Goal: Find specific page/section: Find specific page/section

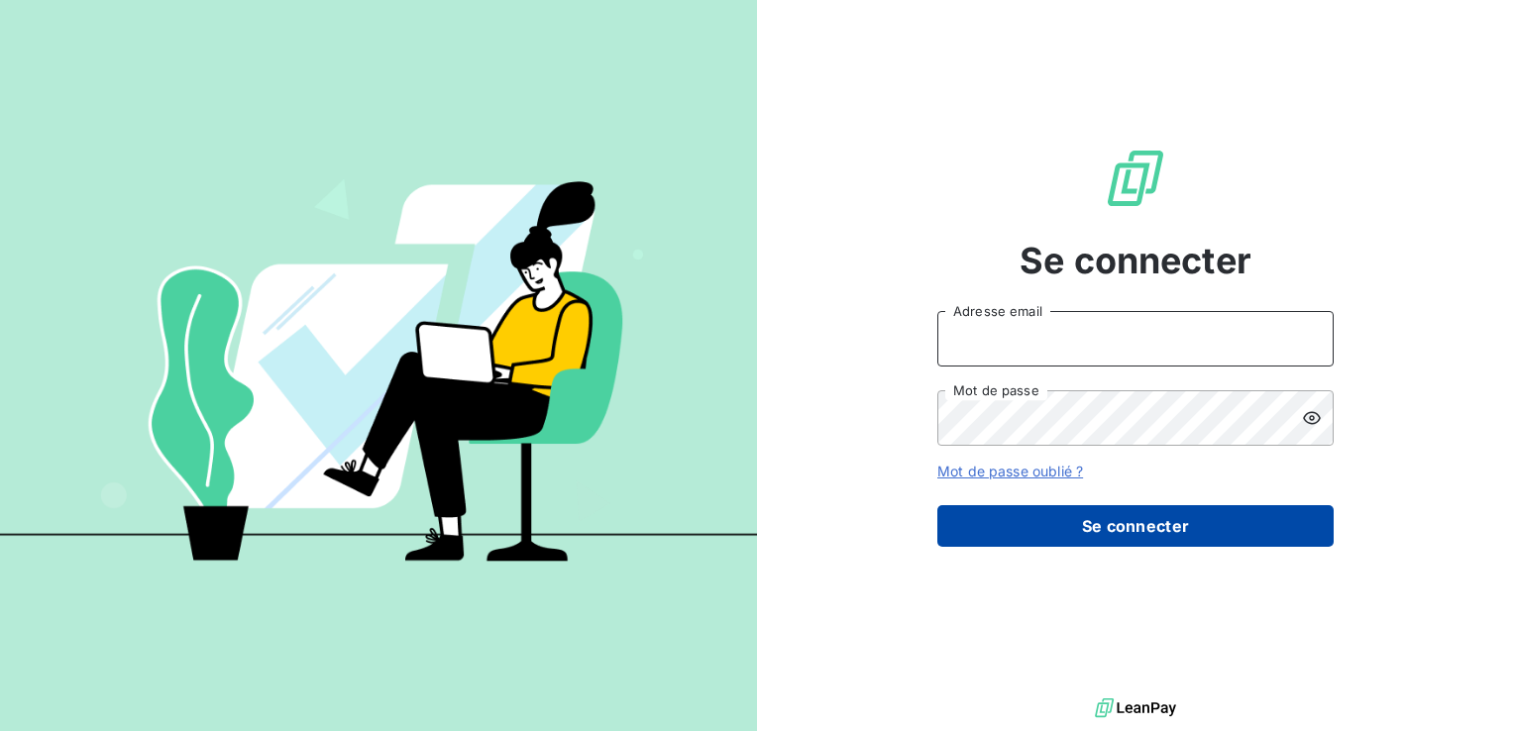
type input "[EMAIL_ADDRESS][DOMAIN_NAME]"
click at [1128, 521] on button "Se connecter" at bounding box center [1135, 526] width 396 height 42
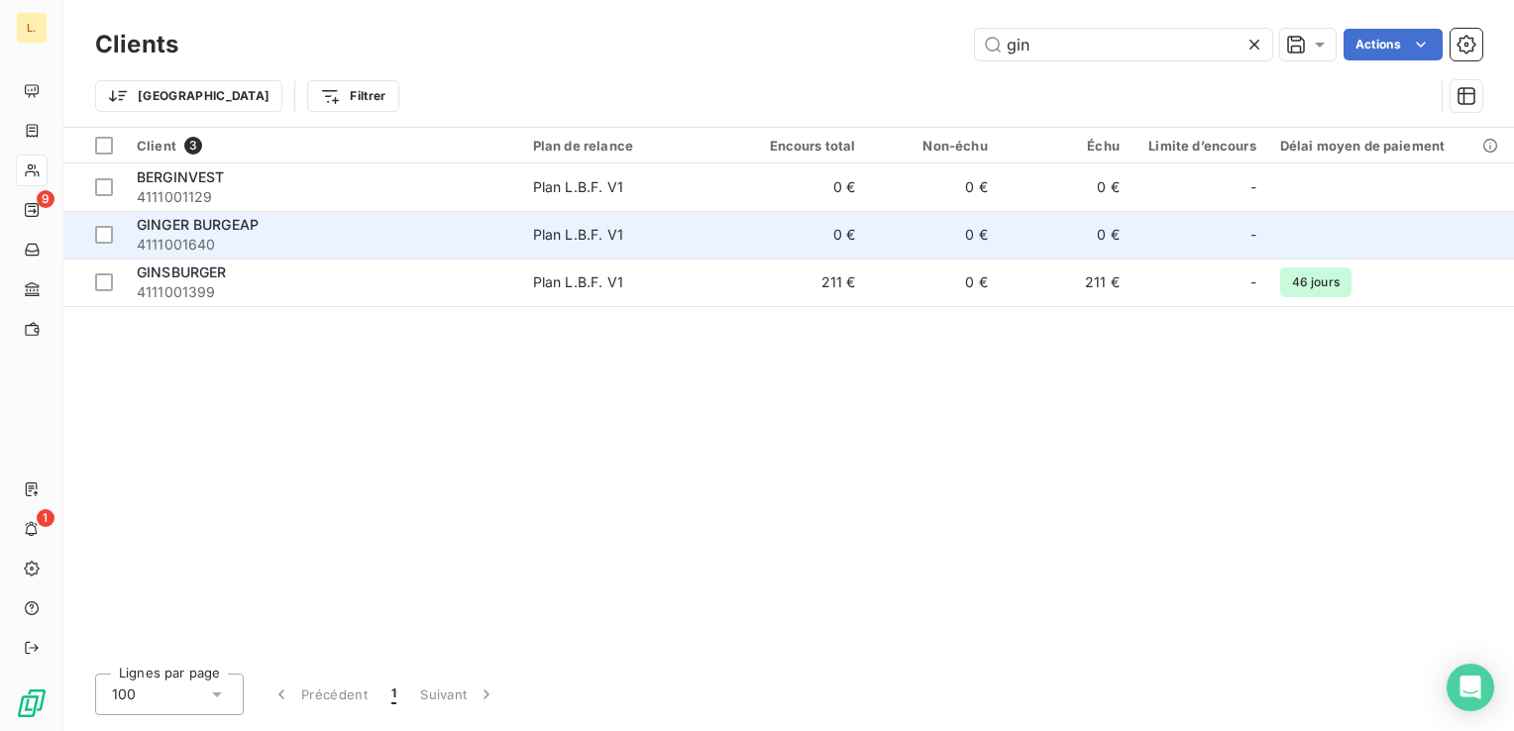
type input "gin"
click at [277, 220] on div "GINGER BURGEAP" at bounding box center [323, 225] width 373 height 20
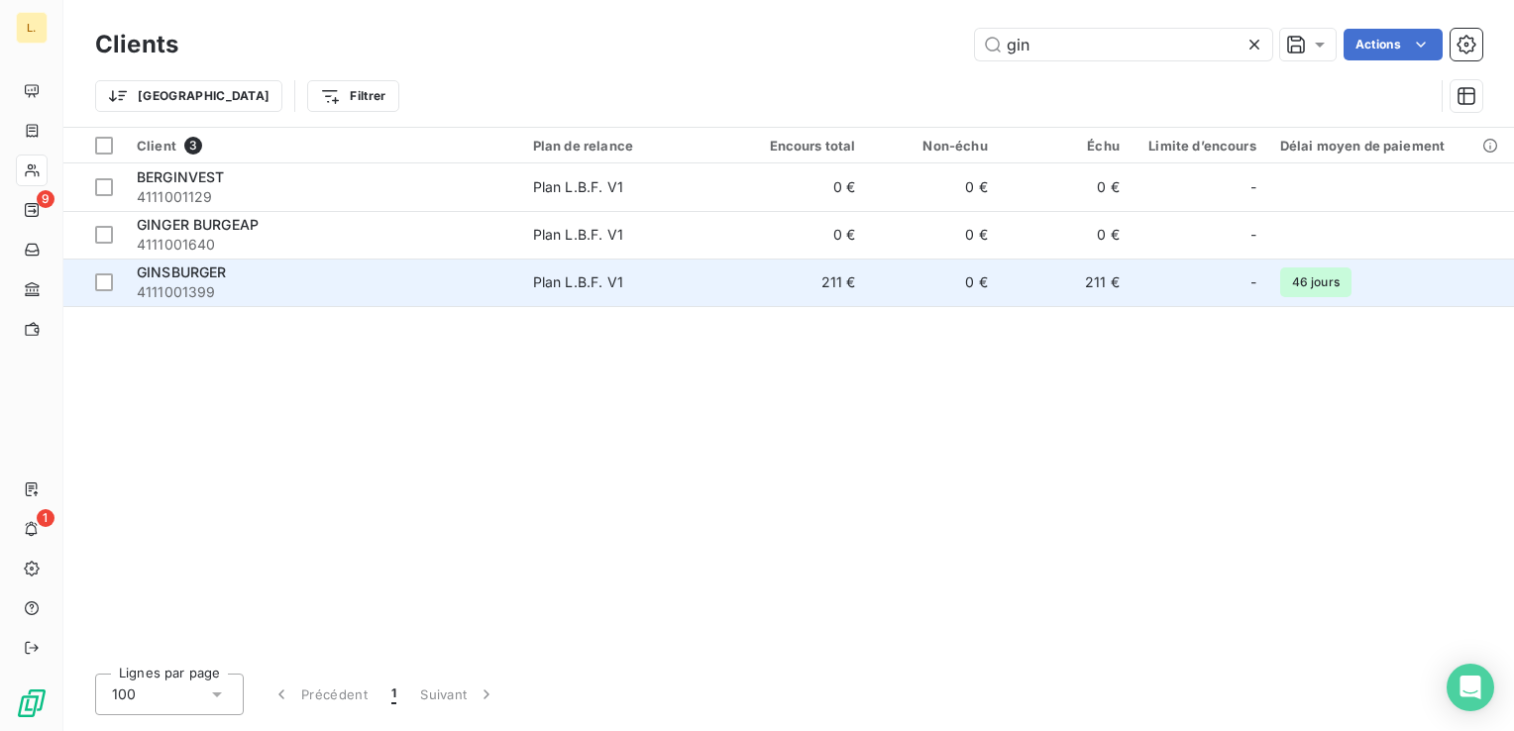
click at [468, 282] on span "4111001399" at bounding box center [323, 292] width 373 height 20
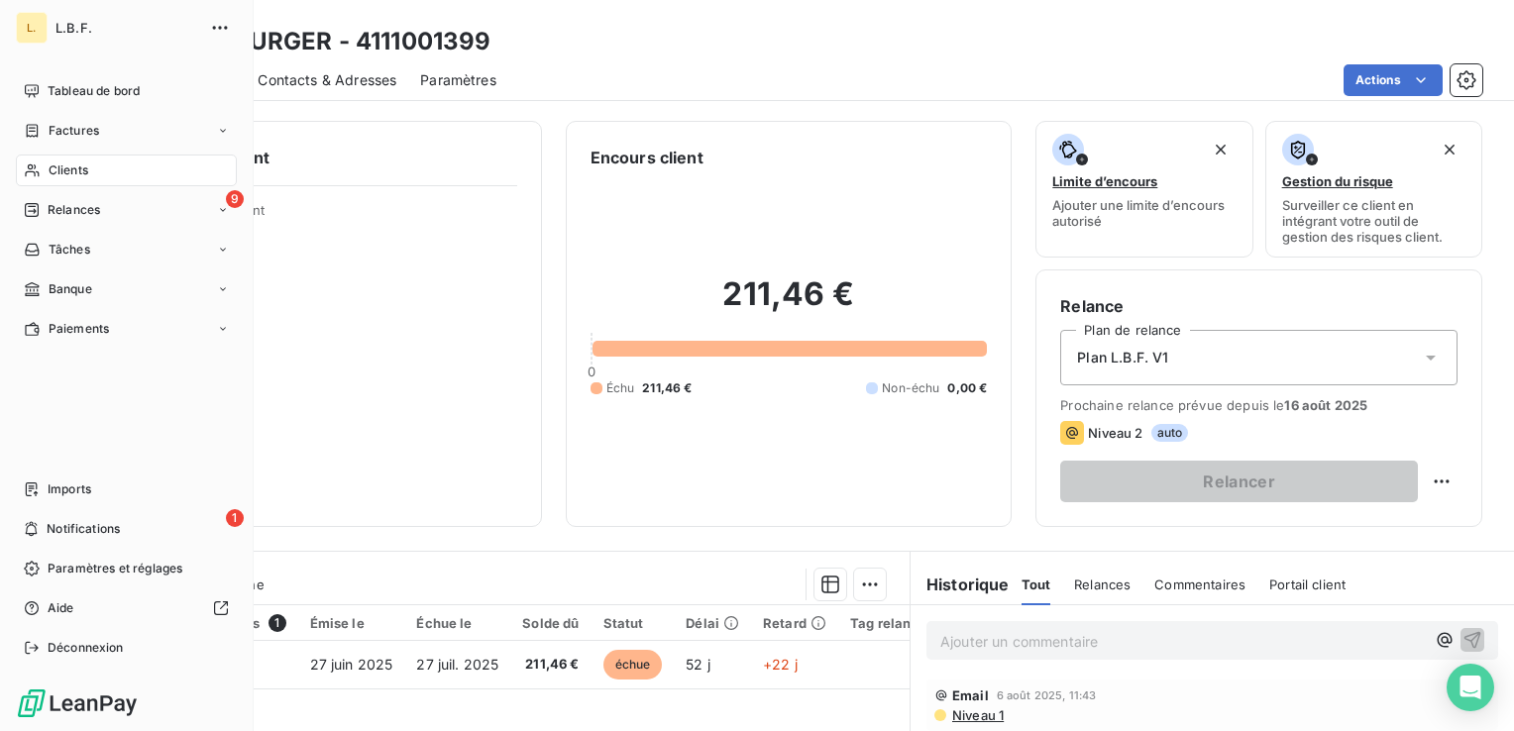
click at [67, 167] on span "Clients" at bounding box center [69, 171] width 40 height 18
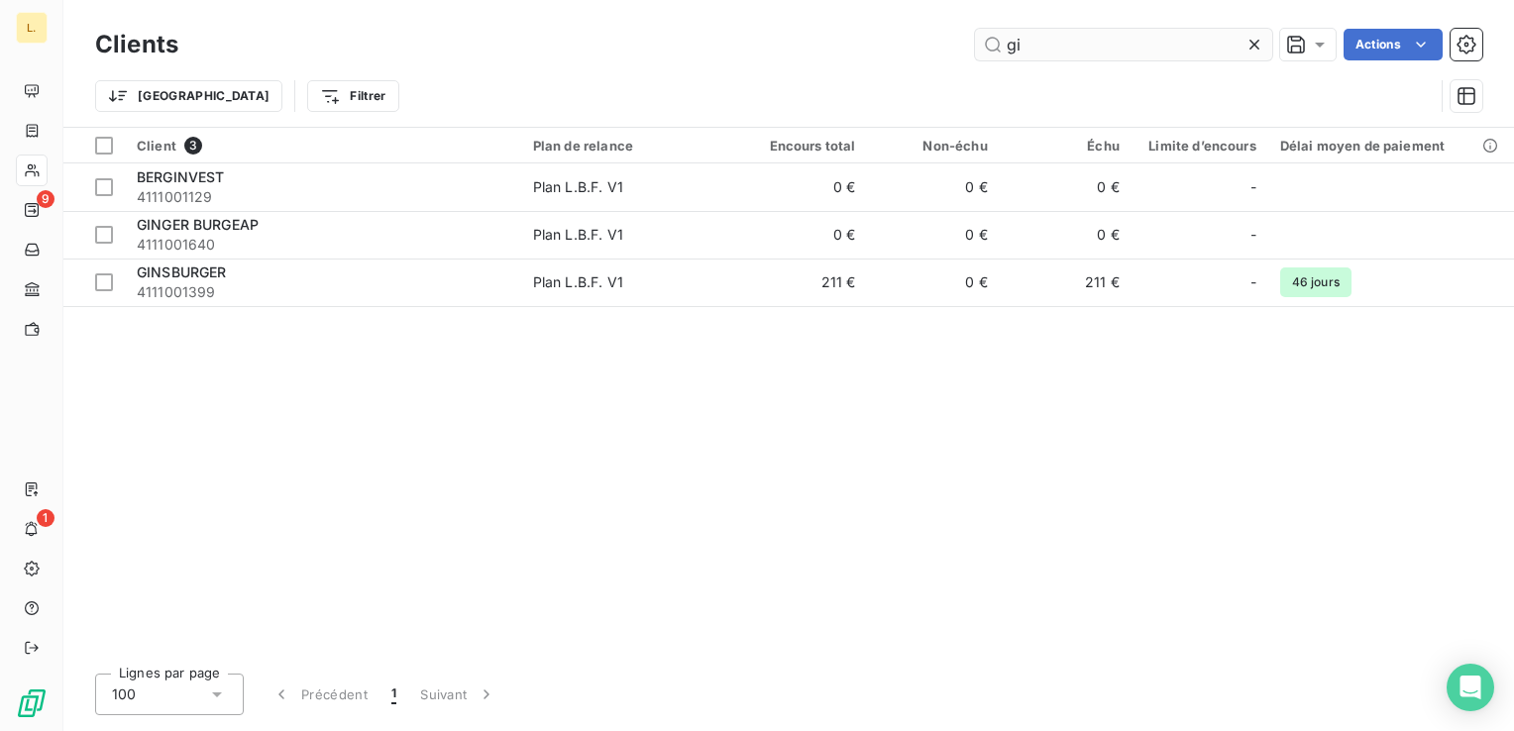
type input "g"
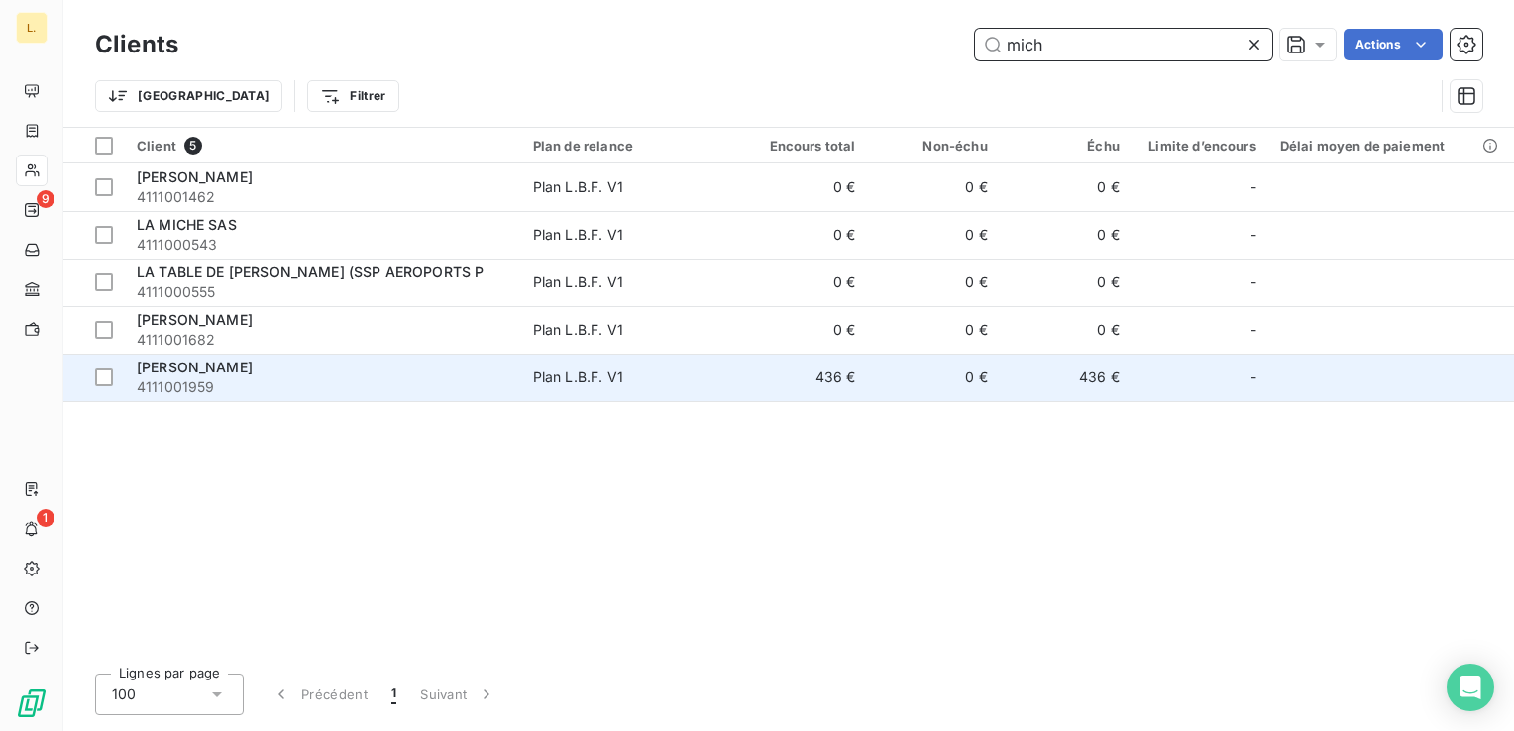
type input "mich"
click at [363, 382] on span "4111001959" at bounding box center [323, 388] width 373 height 20
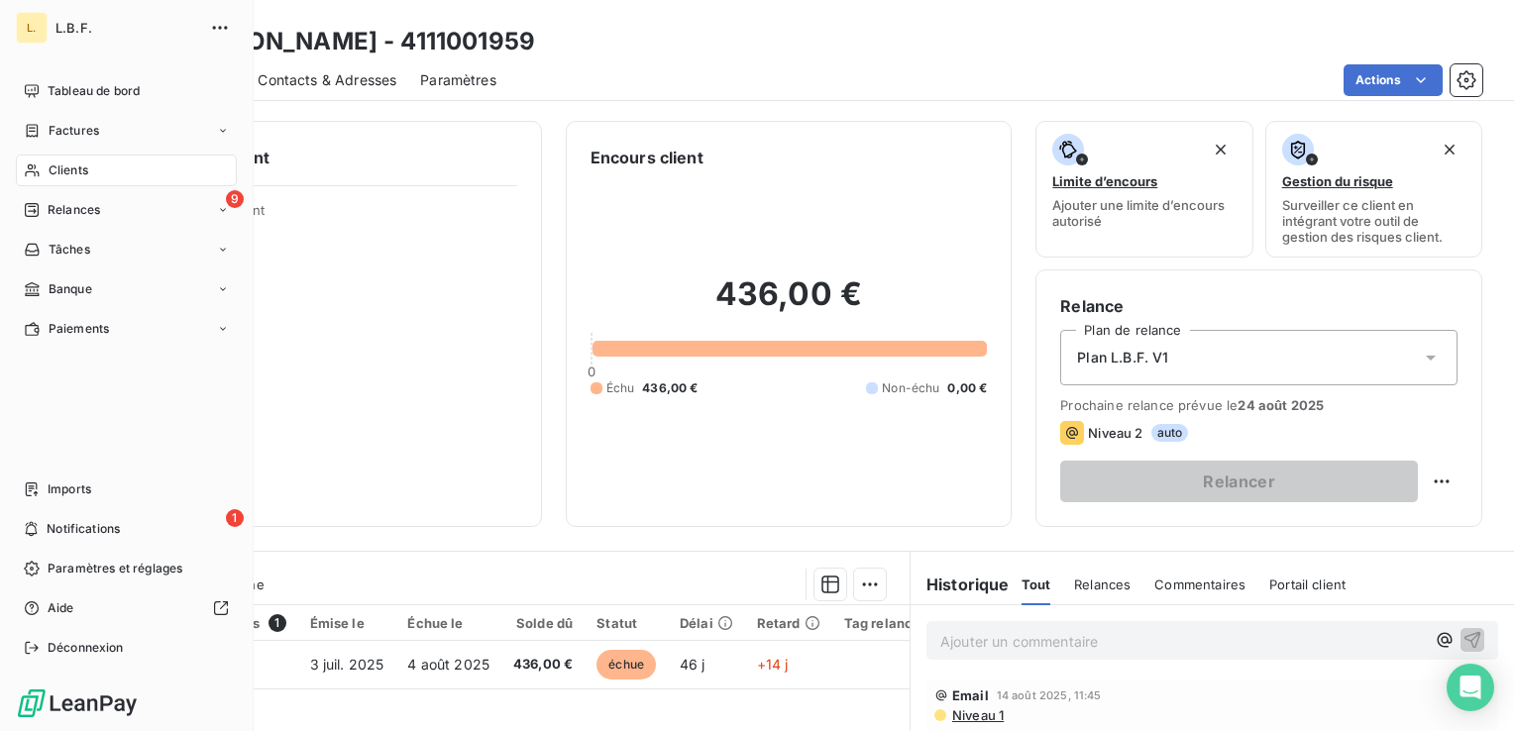
click at [28, 172] on icon at bounding box center [32, 170] width 14 height 13
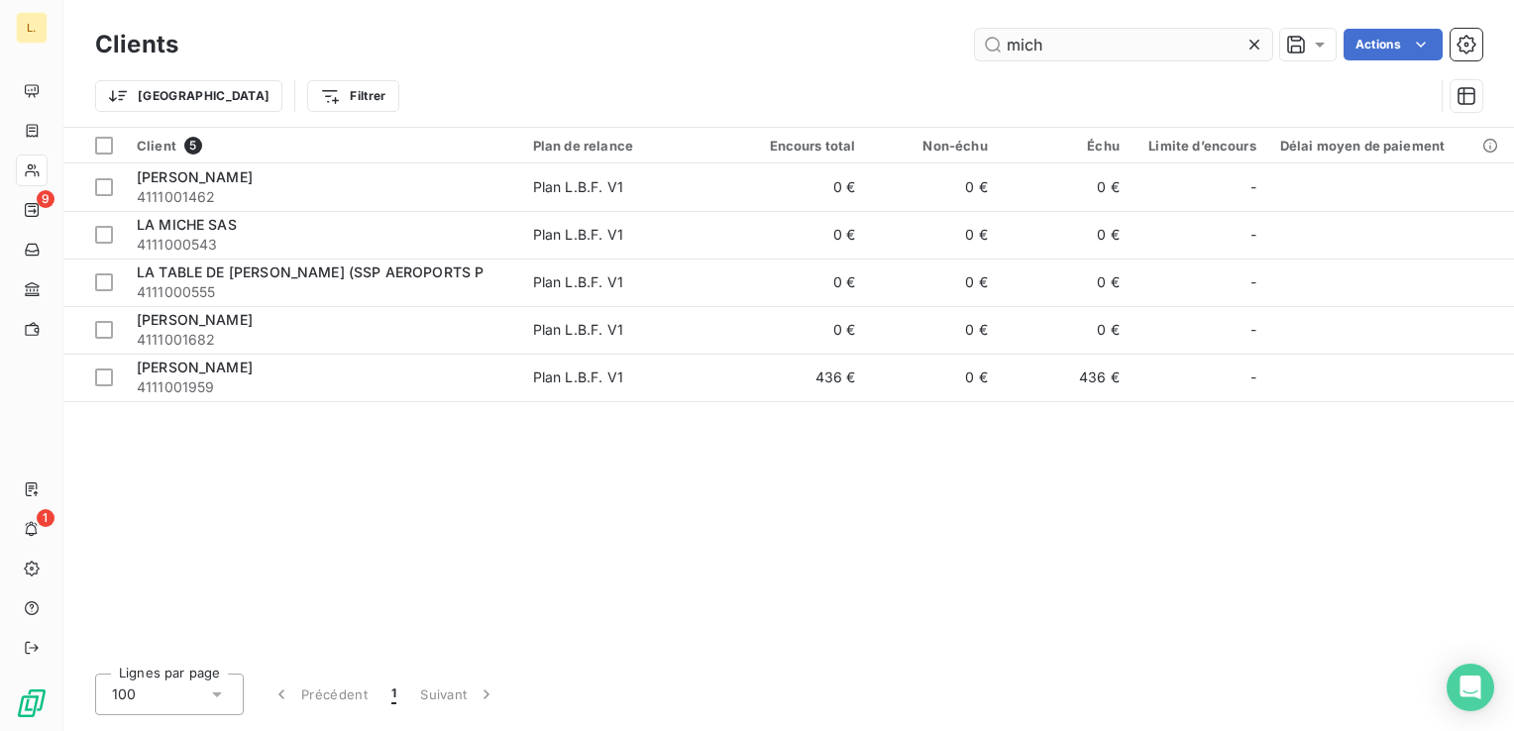
click at [1066, 45] on input "mich" at bounding box center [1123, 45] width 297 height 32
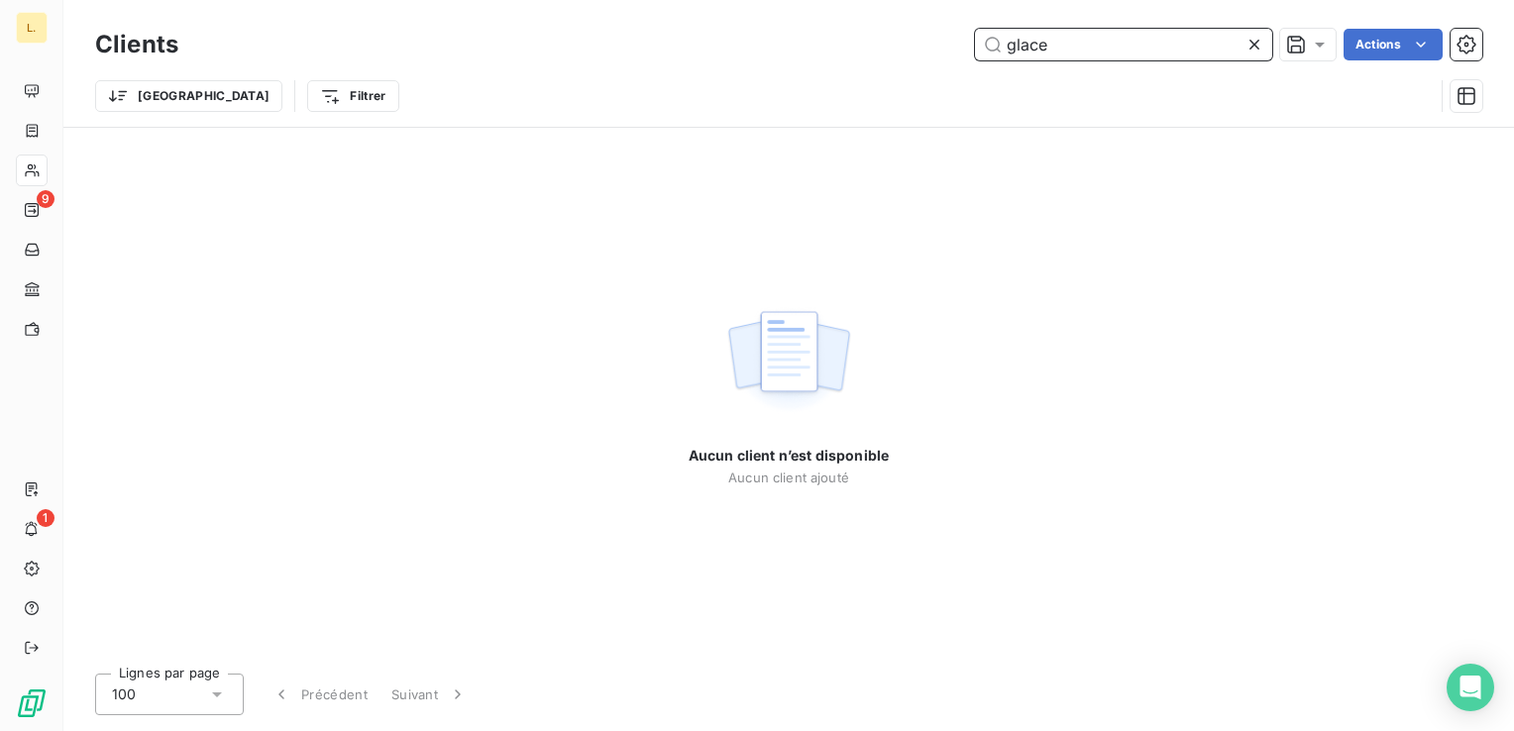
click at [1115, 40] on input "glace" at bounding box center [1123, 45] width 297 height 32
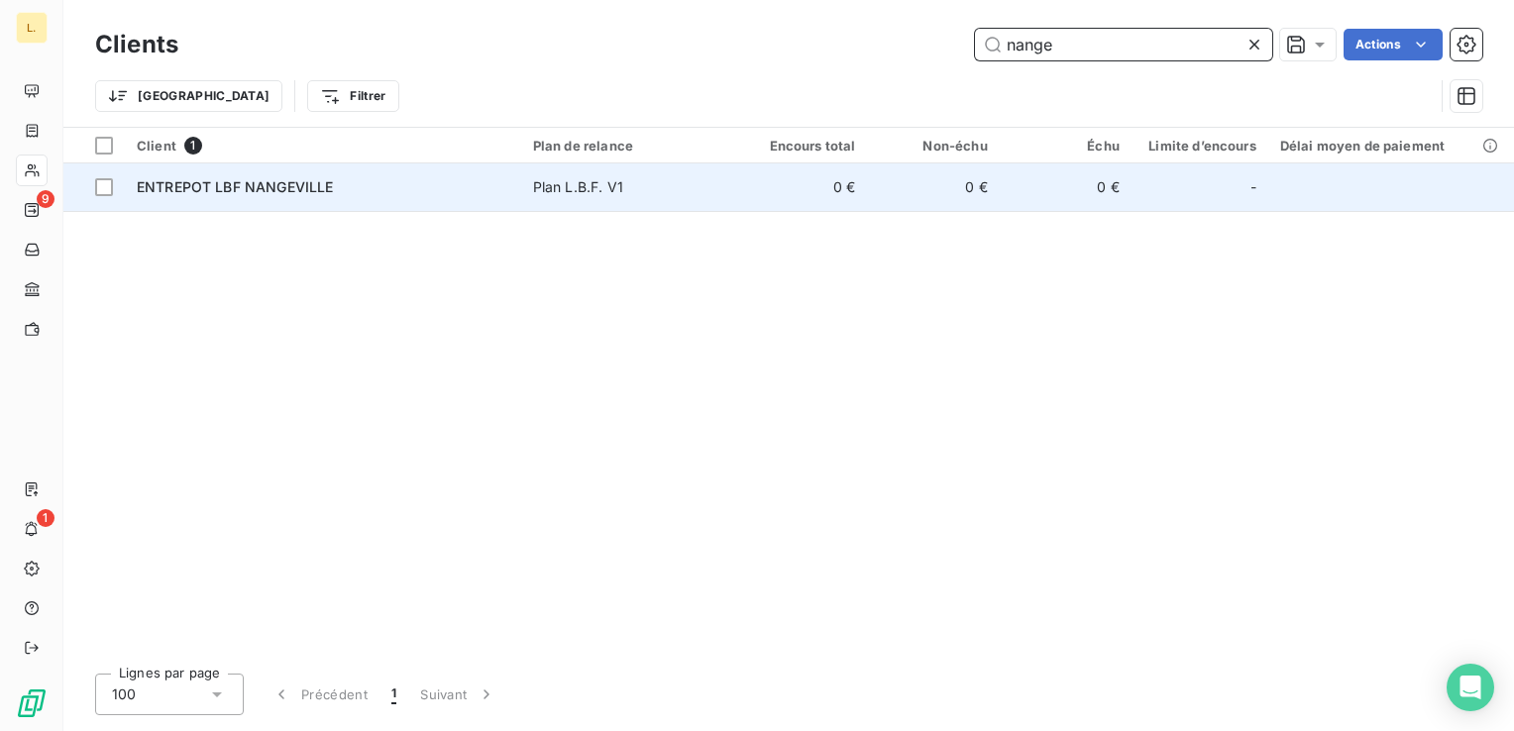
type input "nange"
click at [611, 188] on div "Plan L.B.F. V1" at bounding box center [578, 187] width 90 height 20
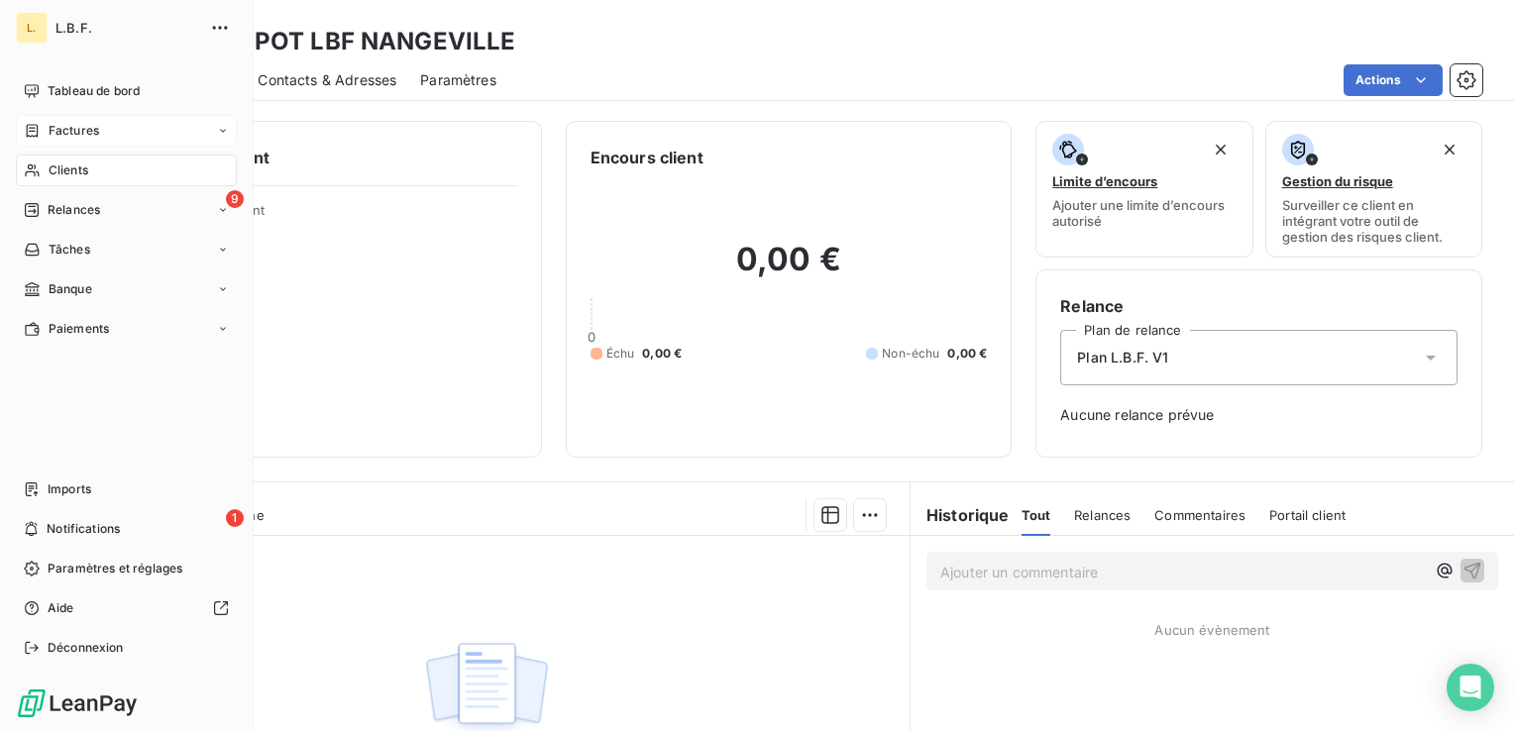
click at [67, 135] on span "Factures" at bounding box center [74, 131] width 51 height 18
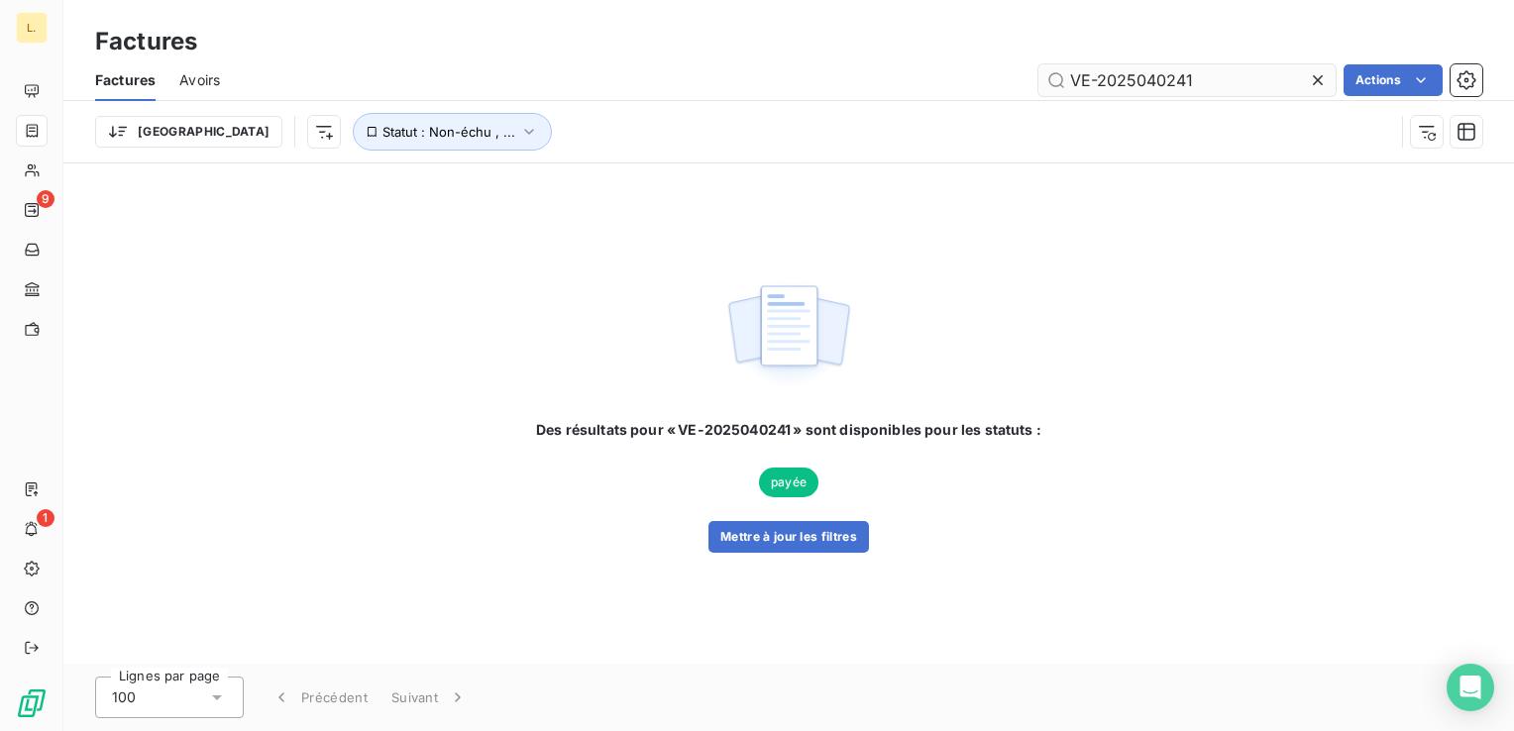
click at [1134, 81] on input "VE-2025040241" at bounding box center [1186, 80] width 297 height 32
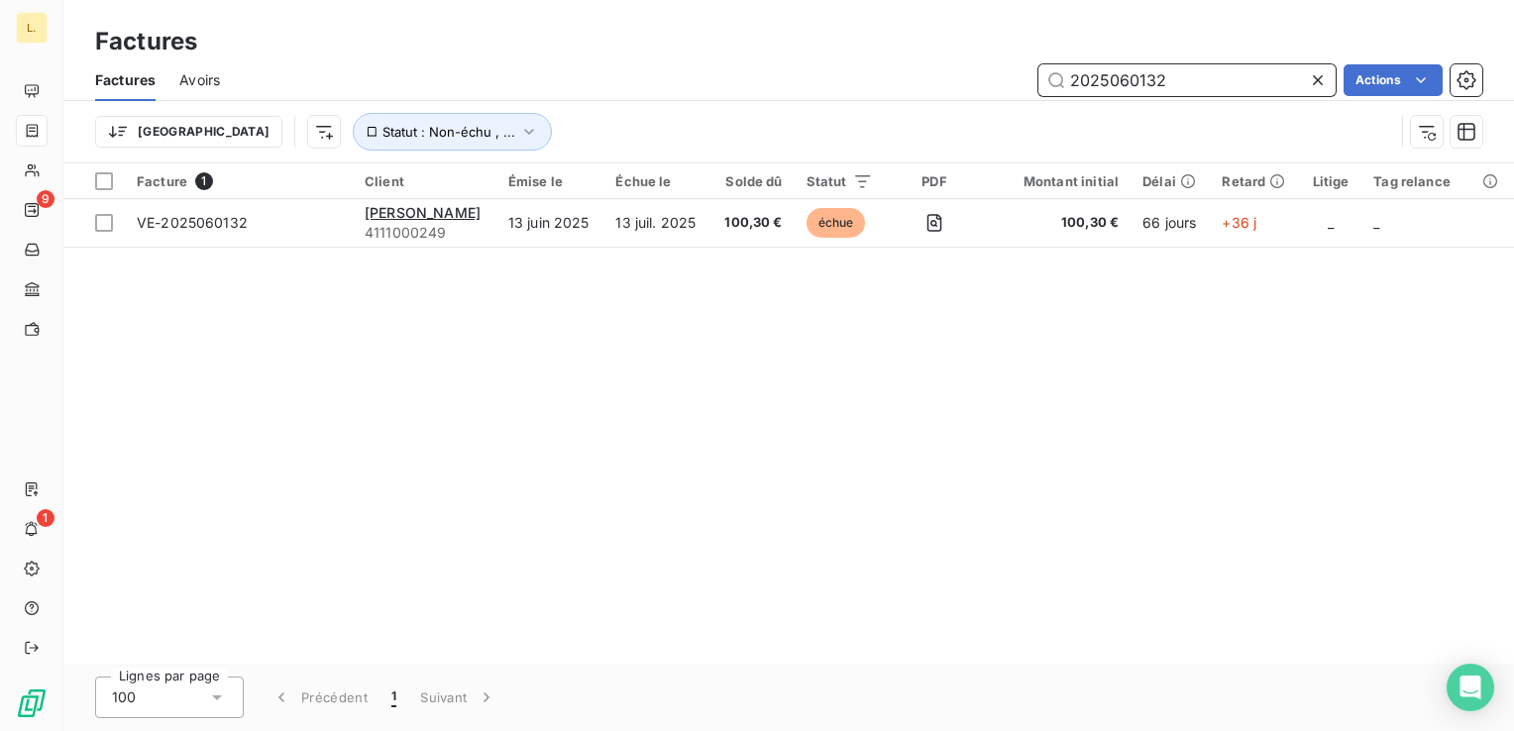
click at [1115, 86] on input "2025060132" at bounding box center [1186, 80] width 297 height 32
paste input "VE-"
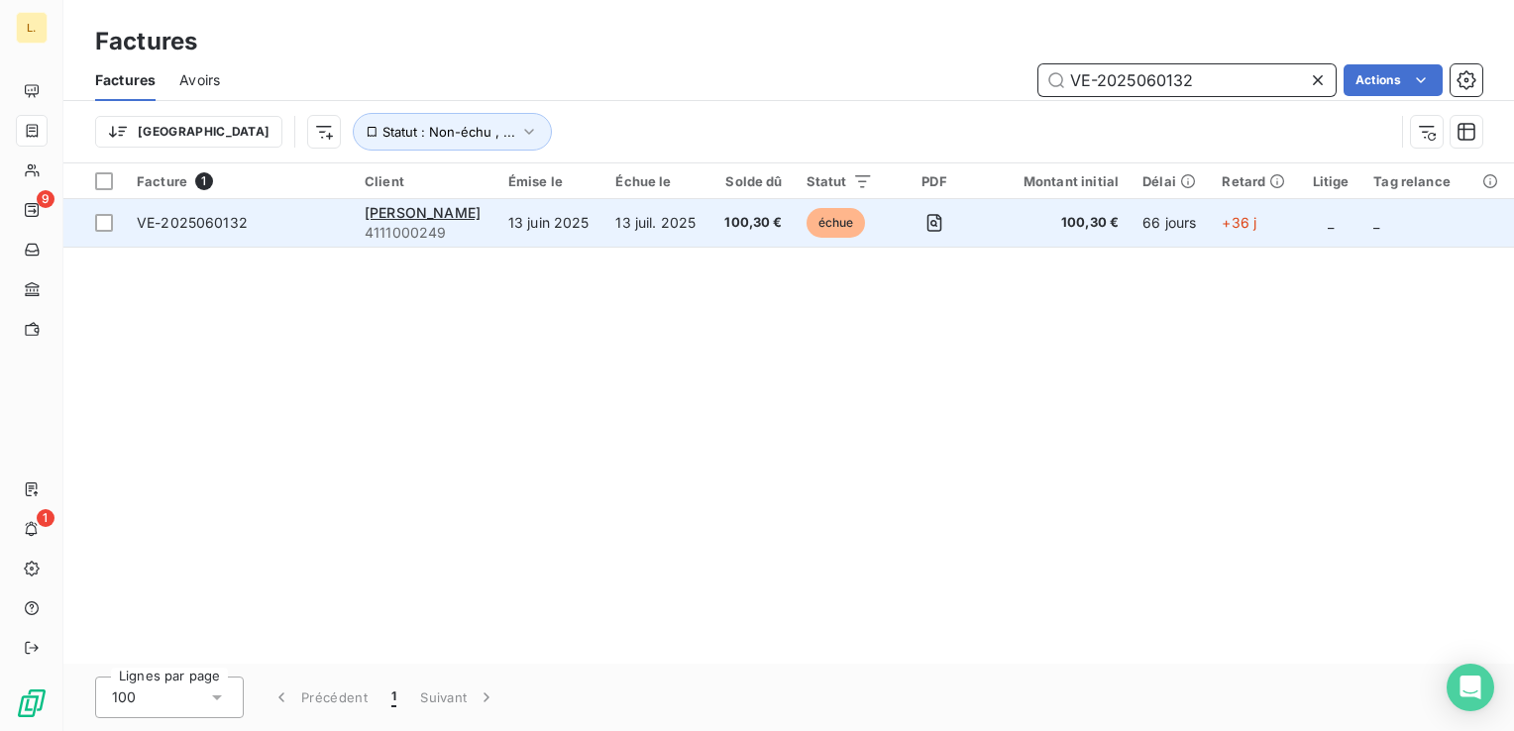
type input "VE-2025060132"
click at [647, 228] on td "13 juil. 2025" at bounding box center [656, 223] width 107 height 48
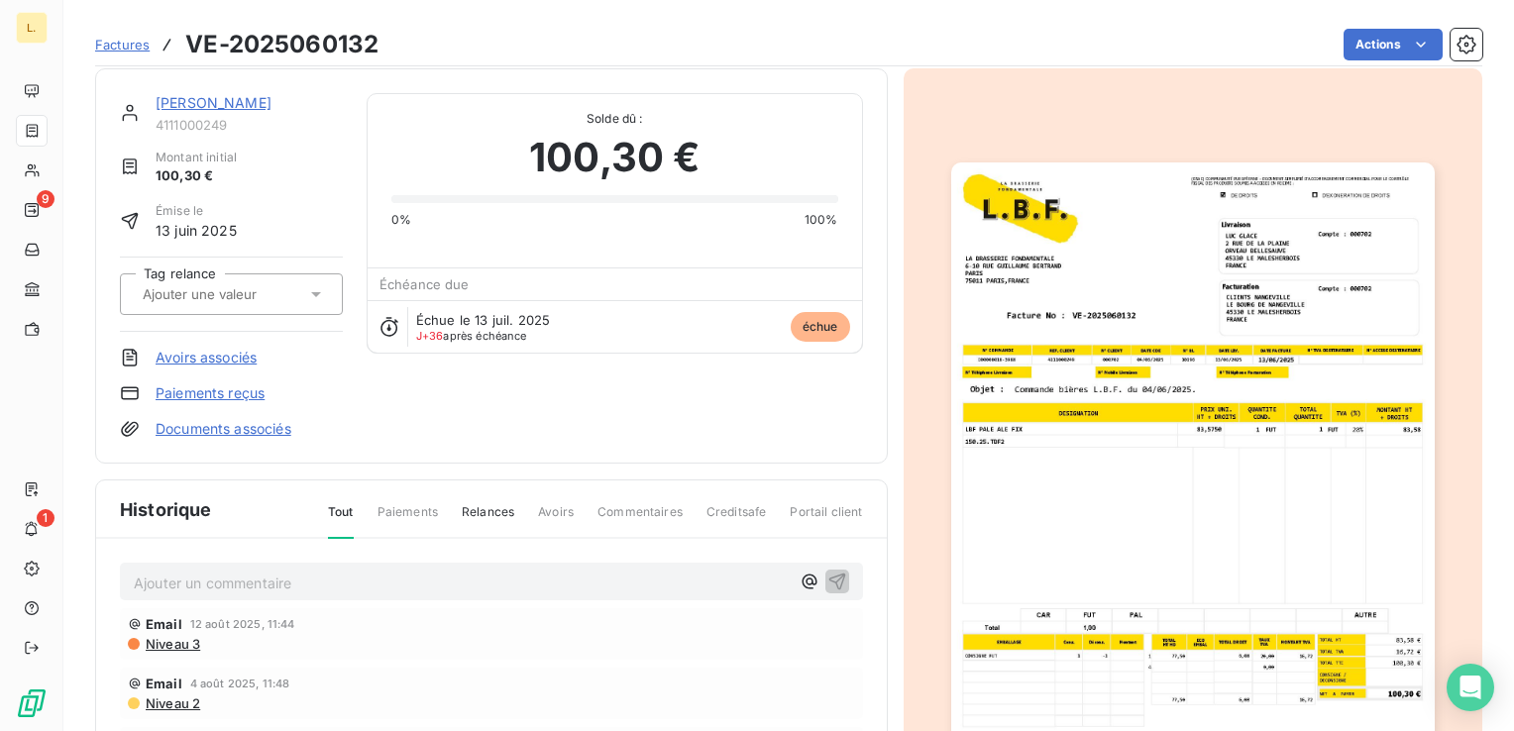
scroll to position [7, 0]
